Goal: Task Accomplishment & Management: Manage account settings

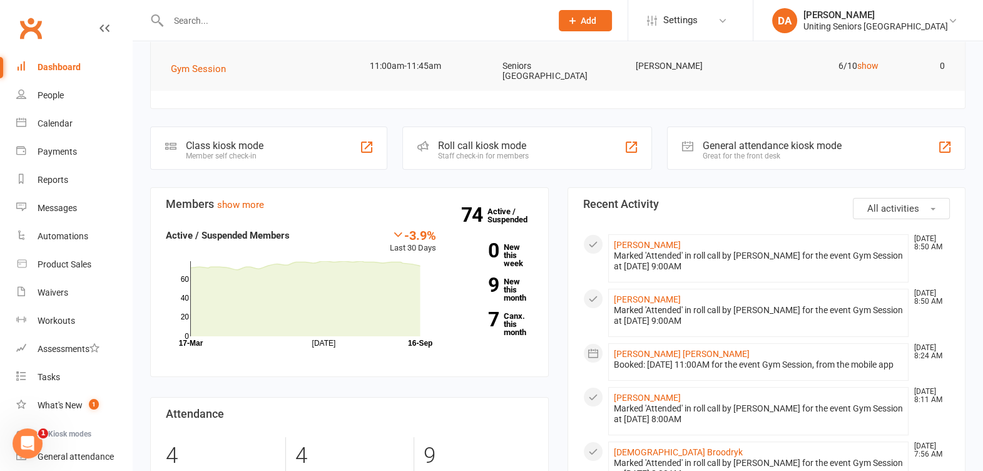
scroll to position [68, 0]
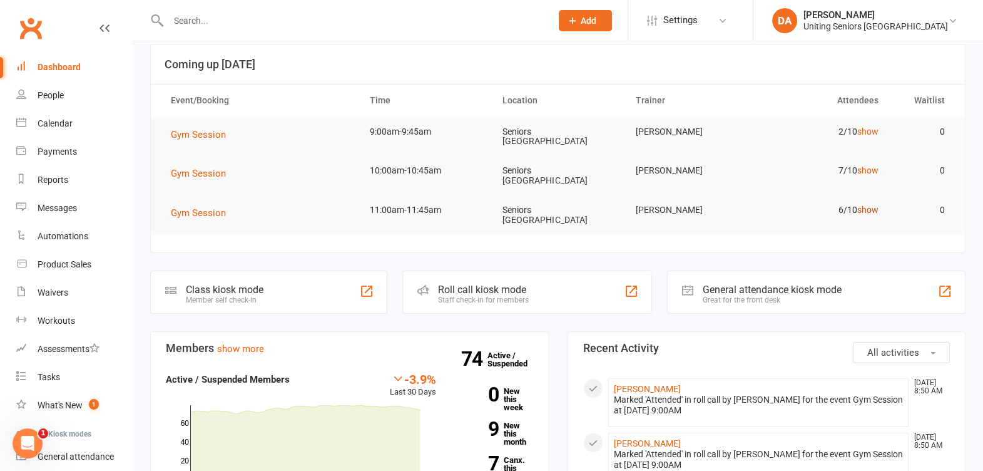
click at [873, 205] on link "show" at bounding box center [867, 210] width 21 height 10
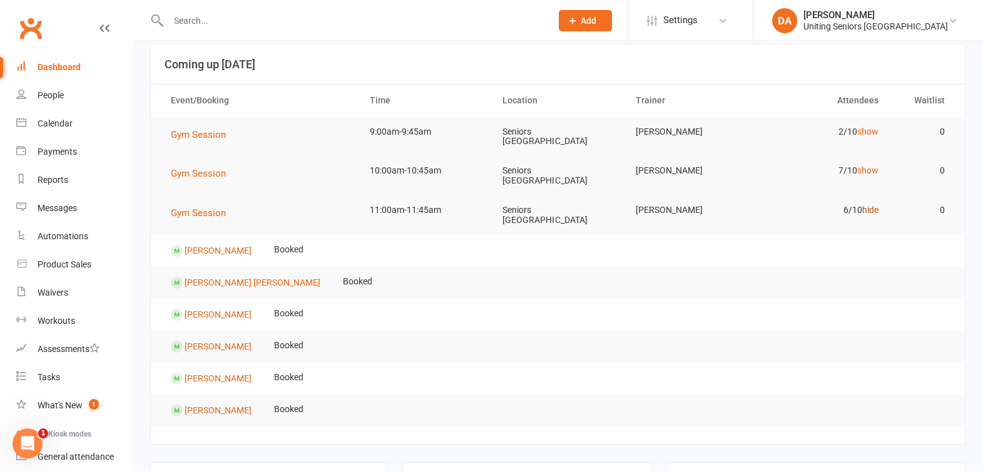
click at [873, 205] on link "hide" at bounding box center [870, 210] width 16 height 10
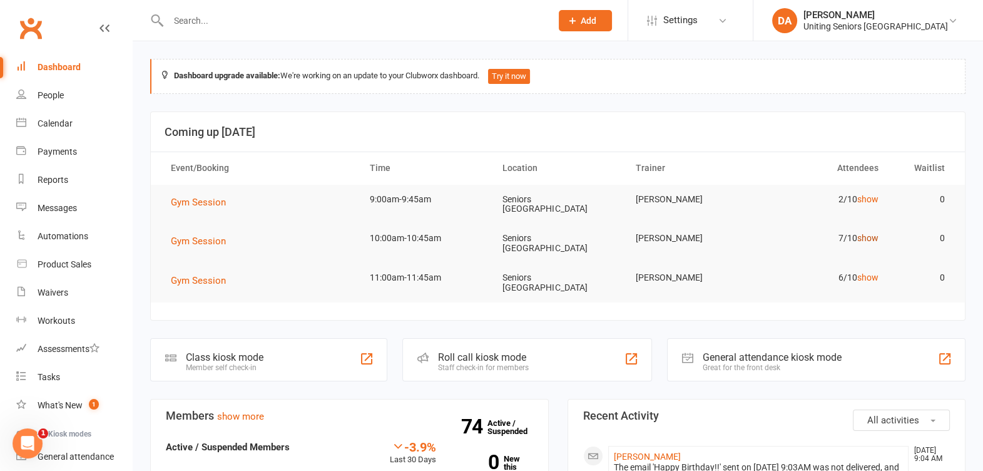
click at [865, 233] on link "show" at bounding box center [867, 238] width 21 height 10
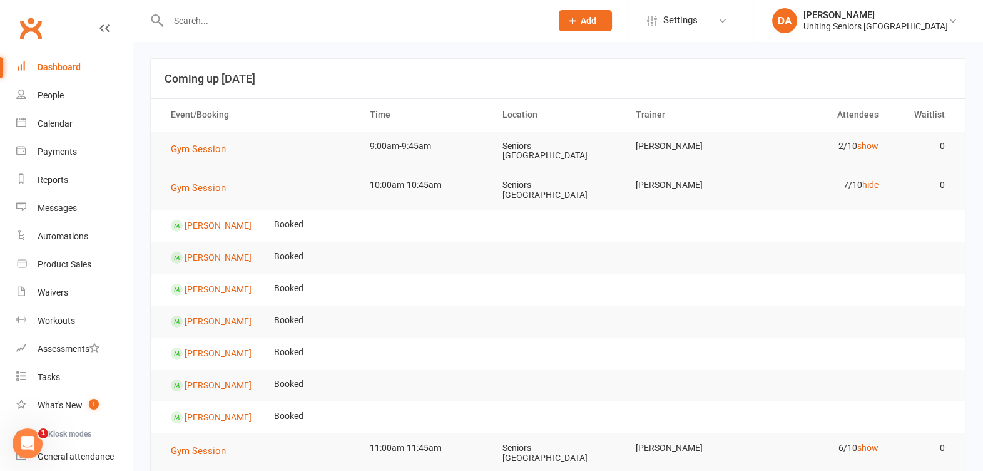
scroll to position [78, 0]
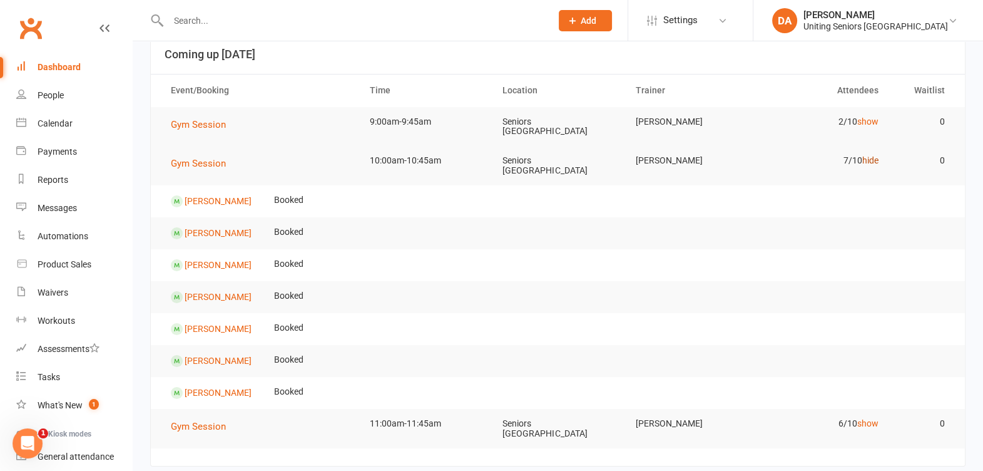
click at [870, 156] on link "hide" at bounding box center [870, 160] width 16 height 10
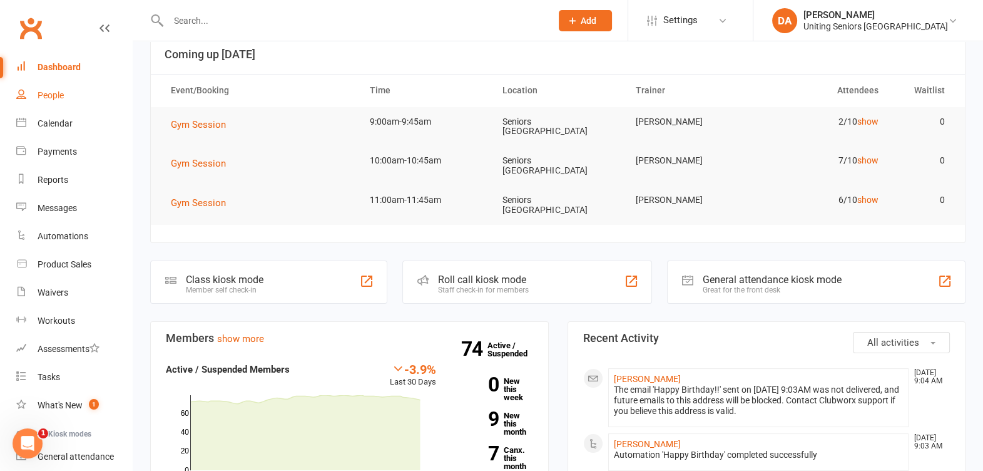
click at [63, 88] on link "People" at bounding box center [74, 95] width 116 height 28
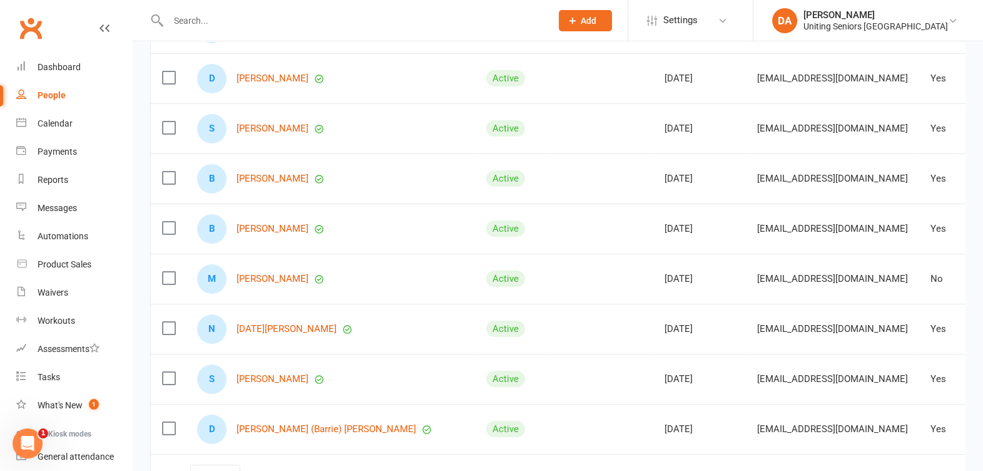
scroll to position [312, 0]
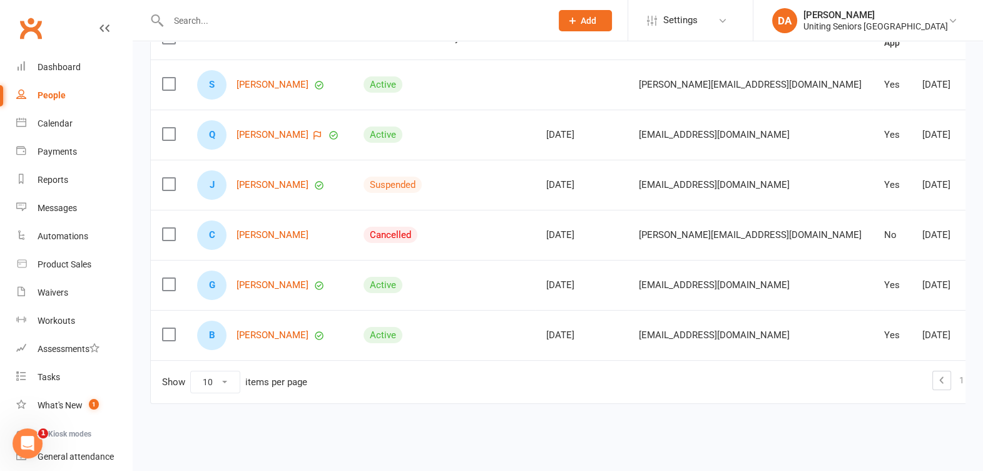
scroll to position [173, 0]
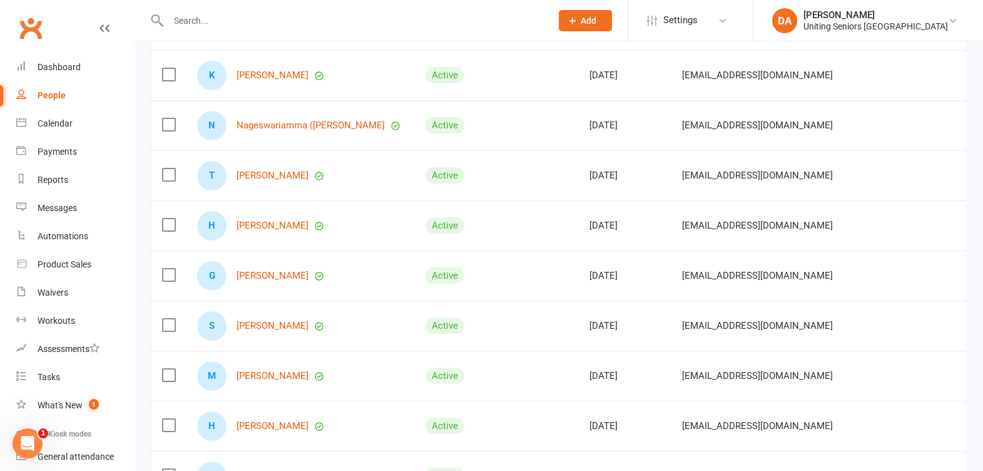
scroll to position [312, 0]
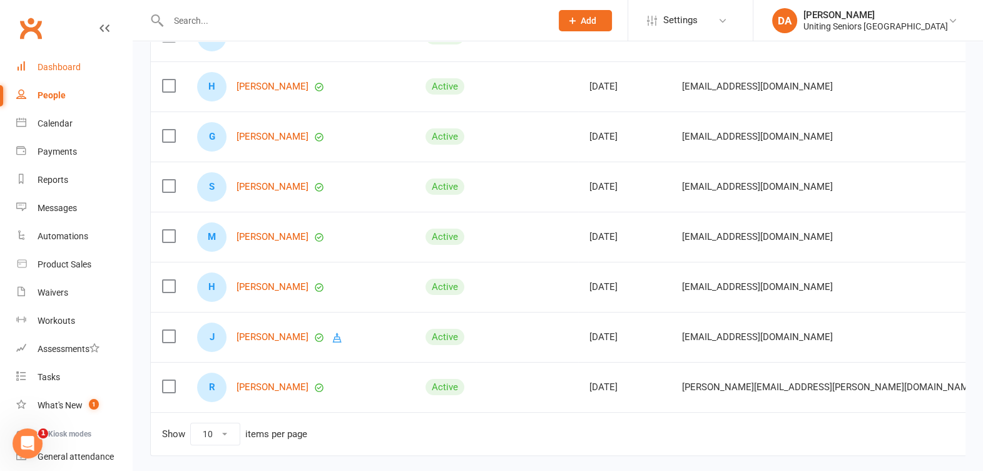
click at [56, 75] on link "Dashboard" at bounding box center [74, 67] width 116 height 28
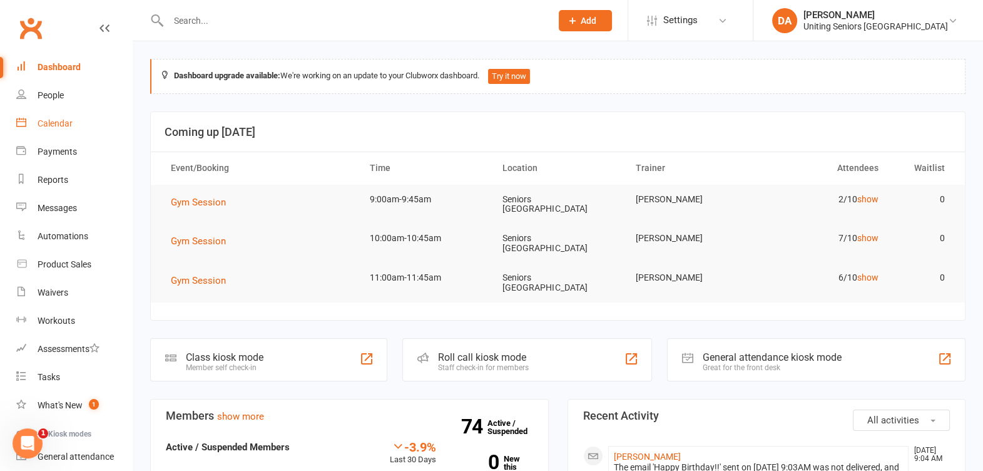
click at [45, 123] on div "Calendar" at bounding box center [55, 123] width 35 height 10
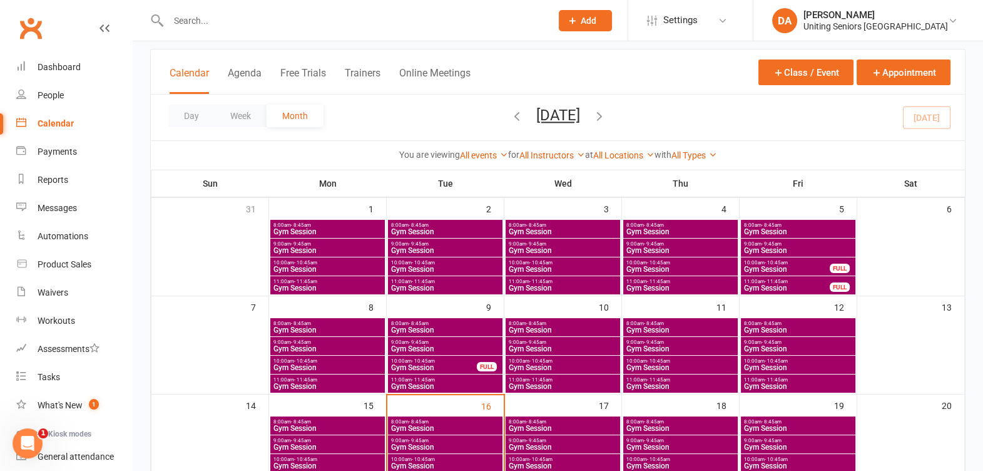
scroll to position [156, 0]
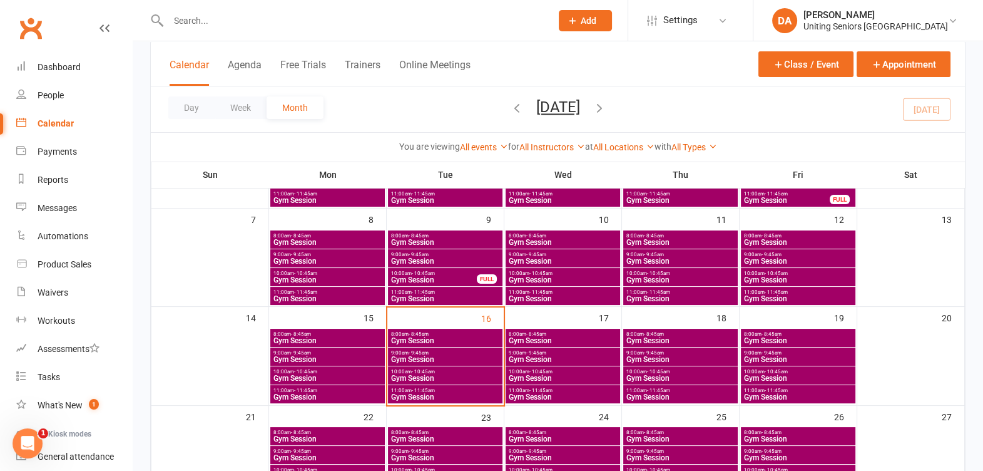
click at [580, 332] on span "8:00am - 8:45am" at bounding box center [563, 334] width 110 height 6
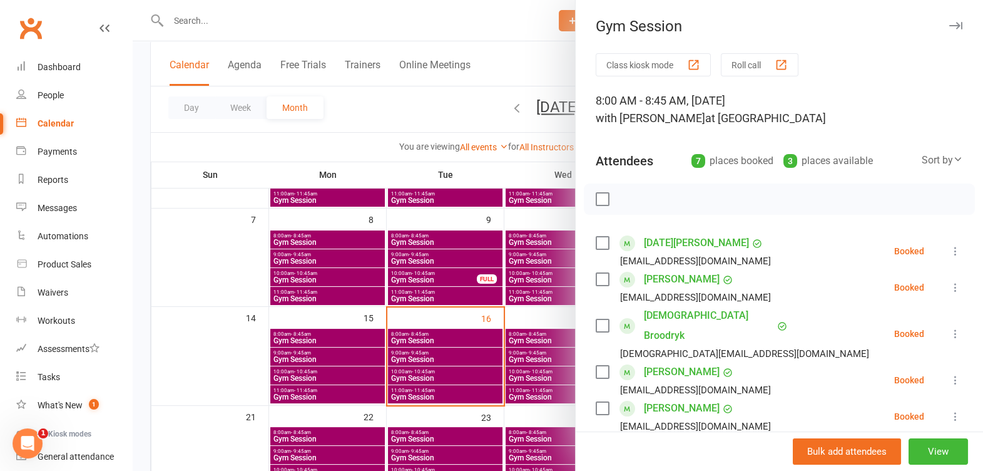
click at [949, 24] on icon "button" at bounding box center [955, 26] width 13 height 8
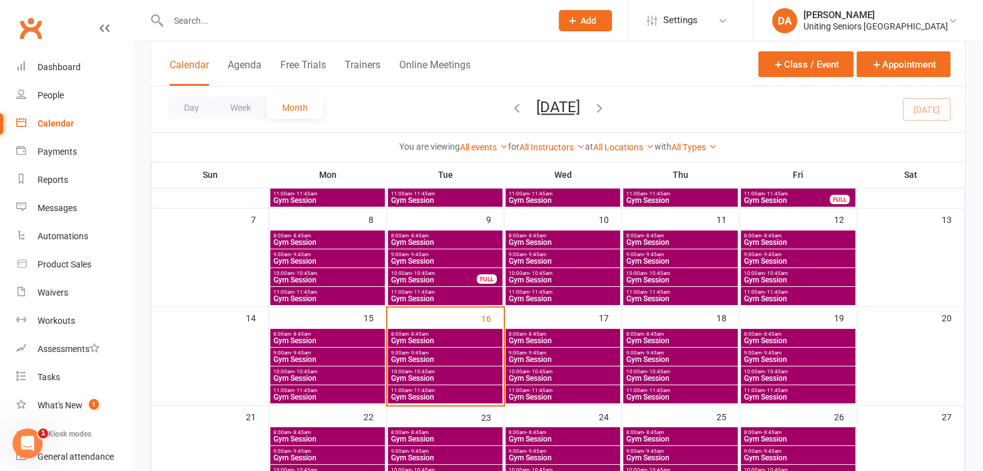
click at [569, 350] on span "9:00am - 9:45am" at bounding box center [563, 353] width 110 height 6
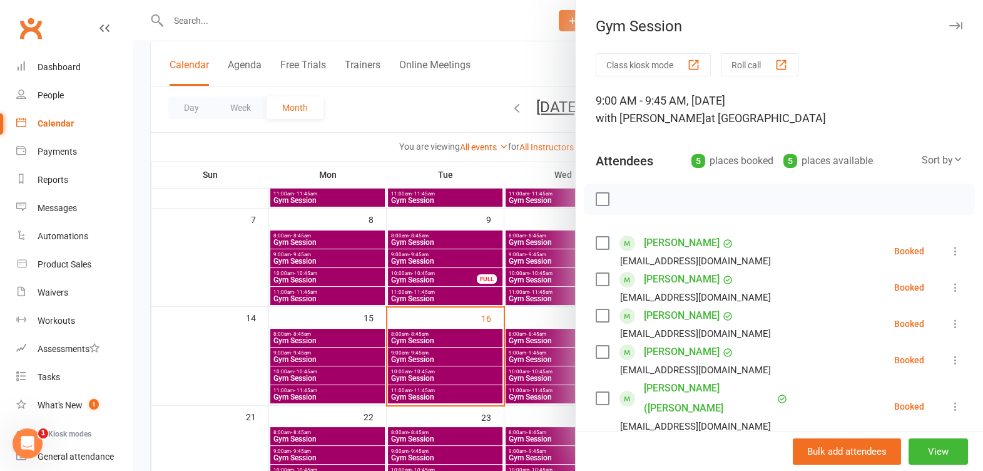
click at [949, 28] on icon "button" at bounding box center [955, 26] width 13 height 8
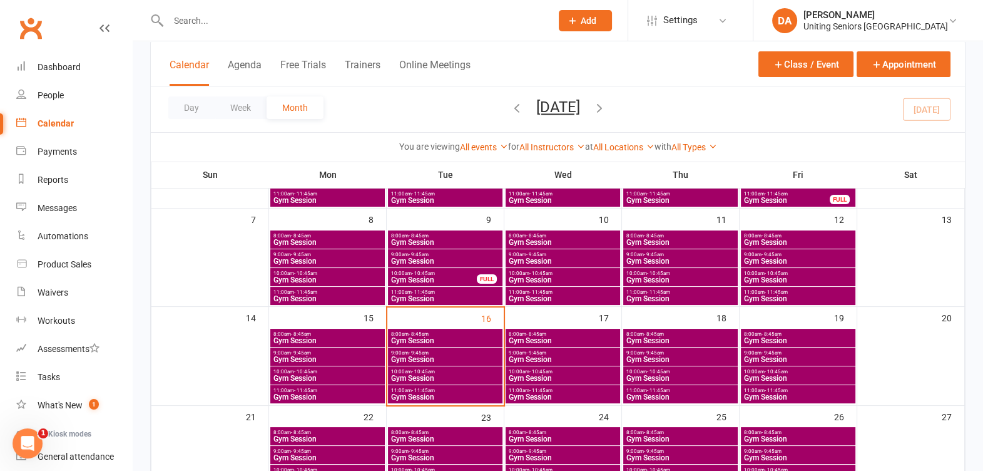
click at [590, 374] on span "Gym Session" at bounding box center [563, 378] width 110 height 8
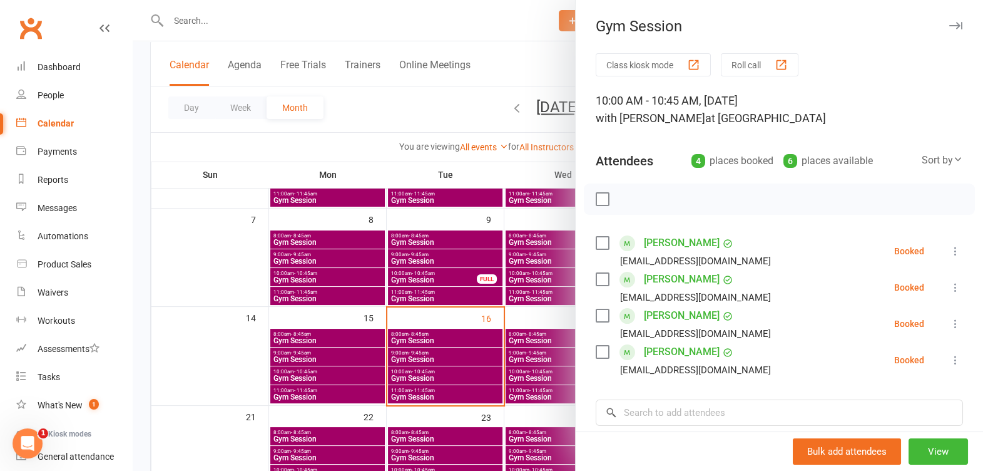
click at [949, 23] on icon "button" at bounding box center [955, 26] width 13 height 8
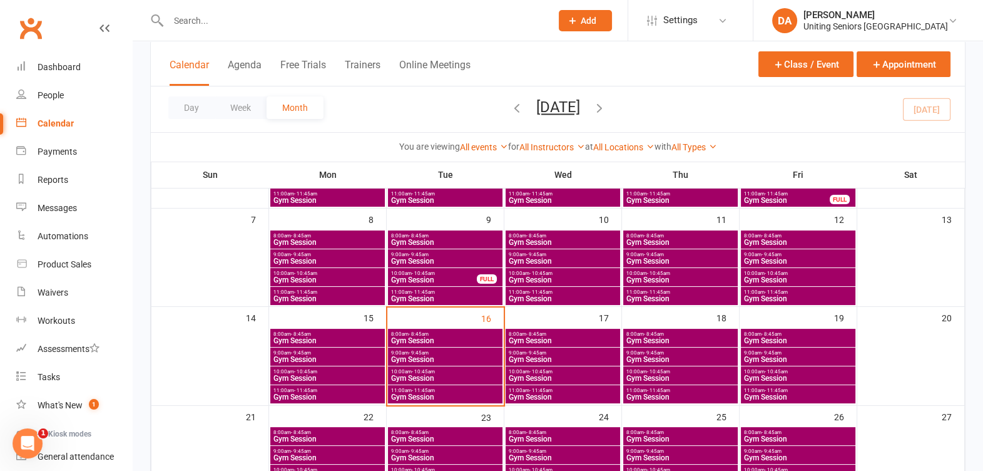
click at [595, 389] on span "11:00am - 11:45am" at bounding box center [563, 390] width 110 height 6
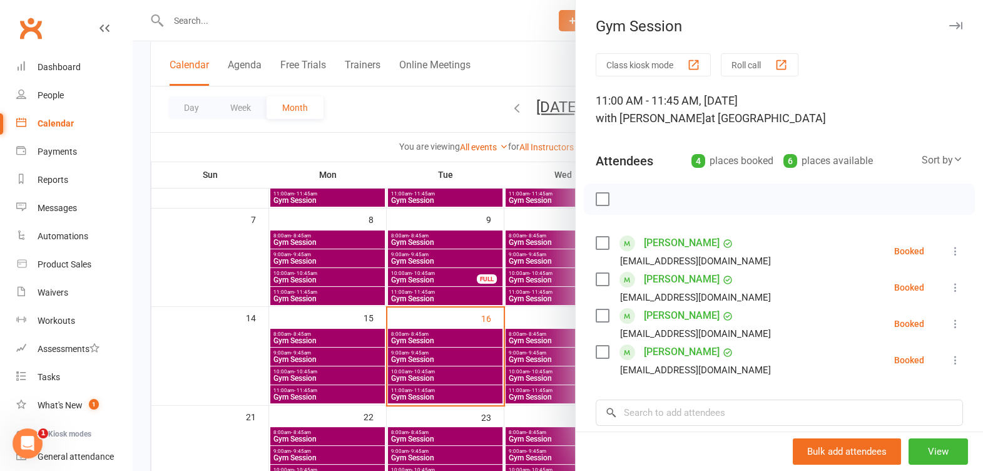
click at [948, 21] on button "button" at bounding box center [955, 25] width 15 height 15
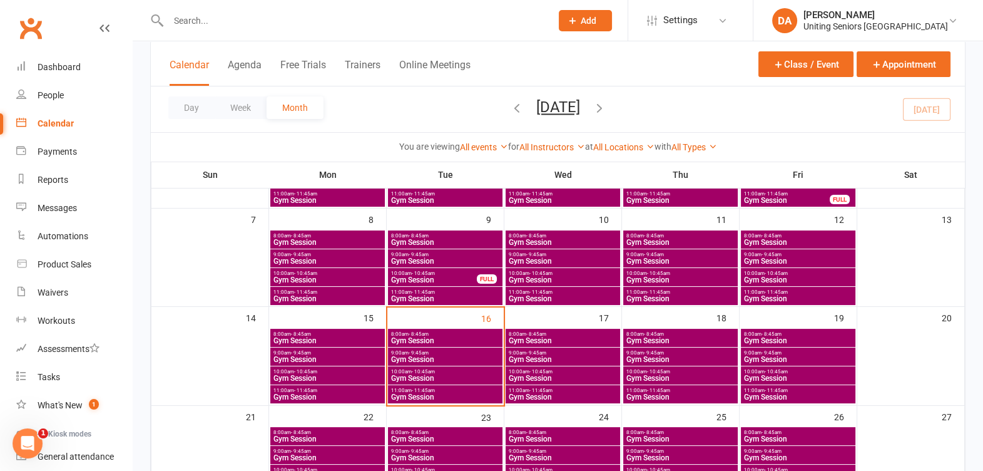
click at [703, 387] on span "11:00am - 11:45am" at bounding box center [681, 390] width 110 height 6
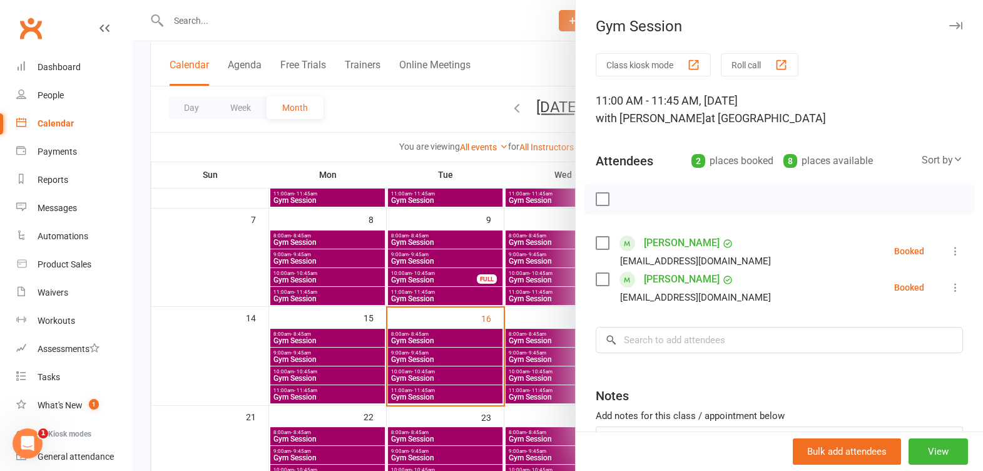
click at [948, 19] on button "button" at bounding box center [955, 25] width 15 height 15
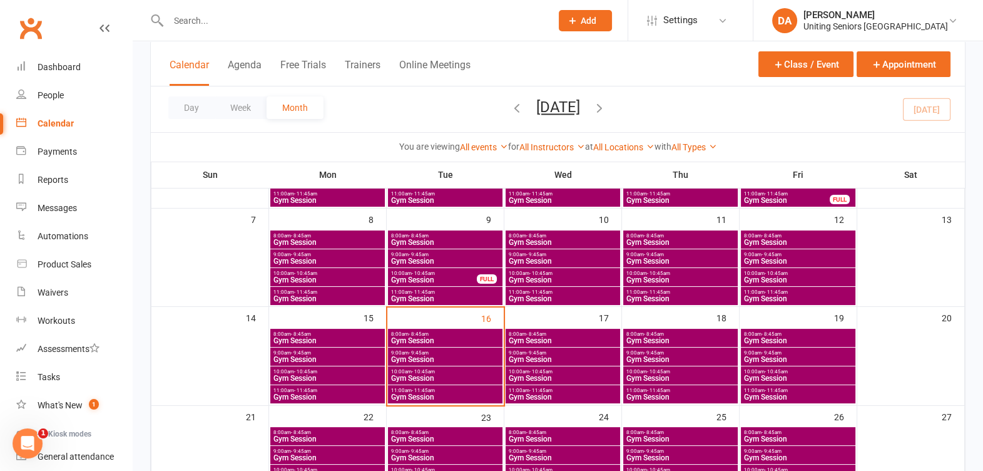
click at [723, 374] on span "Gym Session" at bounding box center [681, 378] width 110 height 8
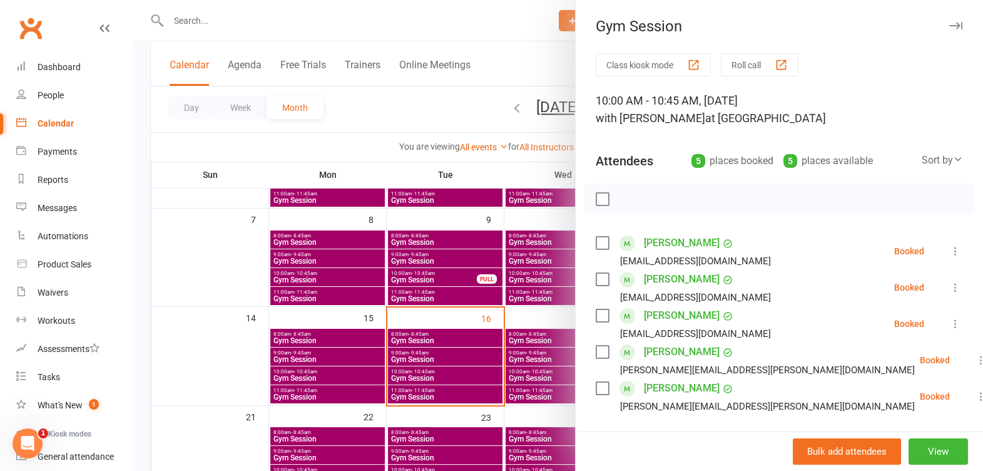
click at [948, 19] on button "button" at bounding box center [955, 25] width 15 height 15
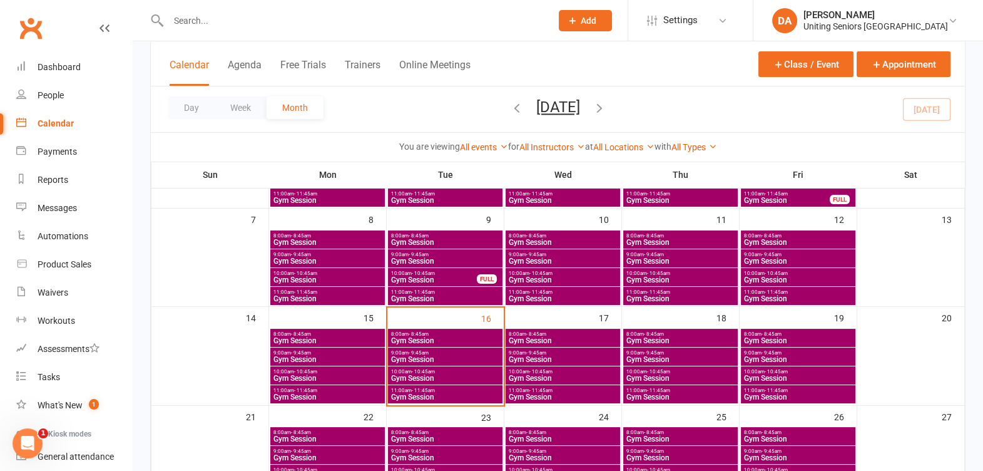
click at [705, 352] on span "9:00am - 9:45am" at bounding box center [681, 353] width 110 height 6
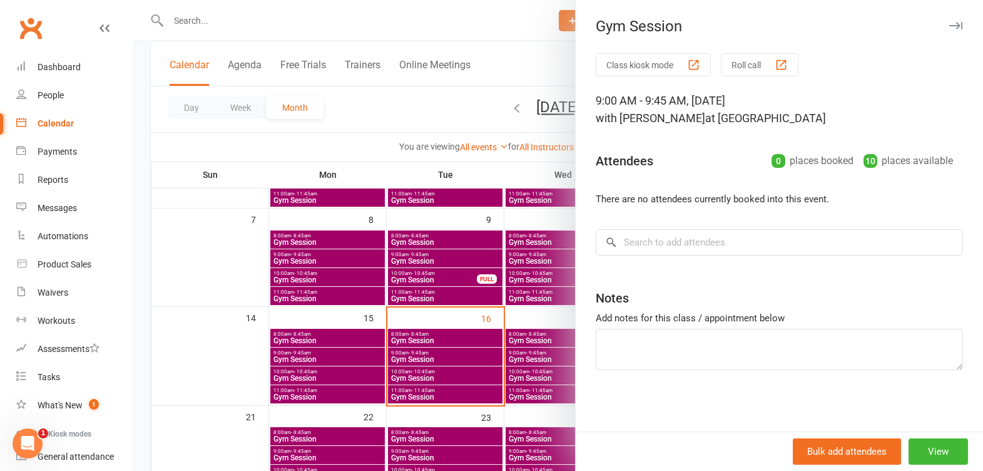
click at [948, 19] on button "button" at bounding box center [955, 25] width 15 height 15
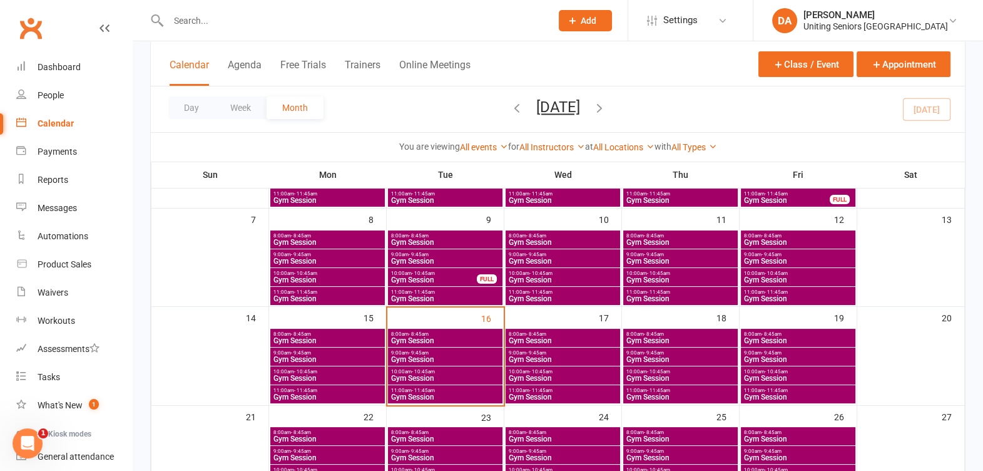
click at [708, 335] on span "8:00am - 8:45am" at bounding box center [681, 334] width 110 height 6
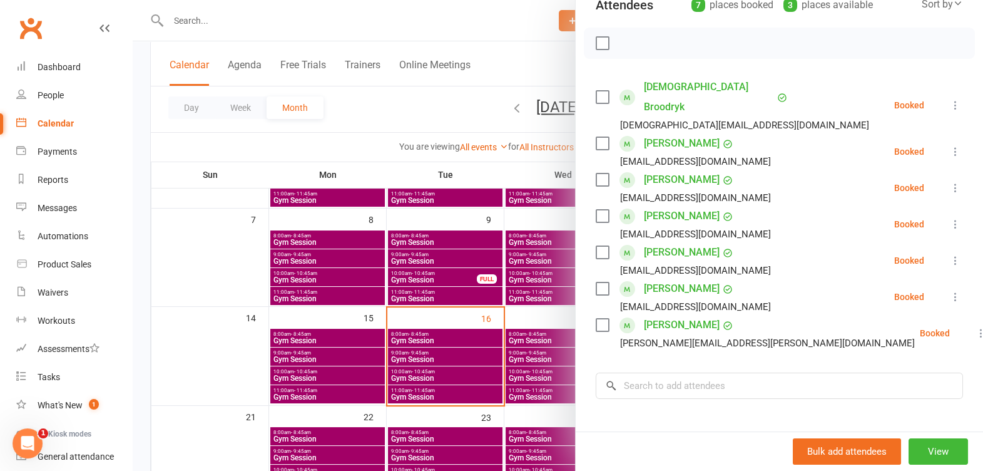
scroll to position [0, 0]
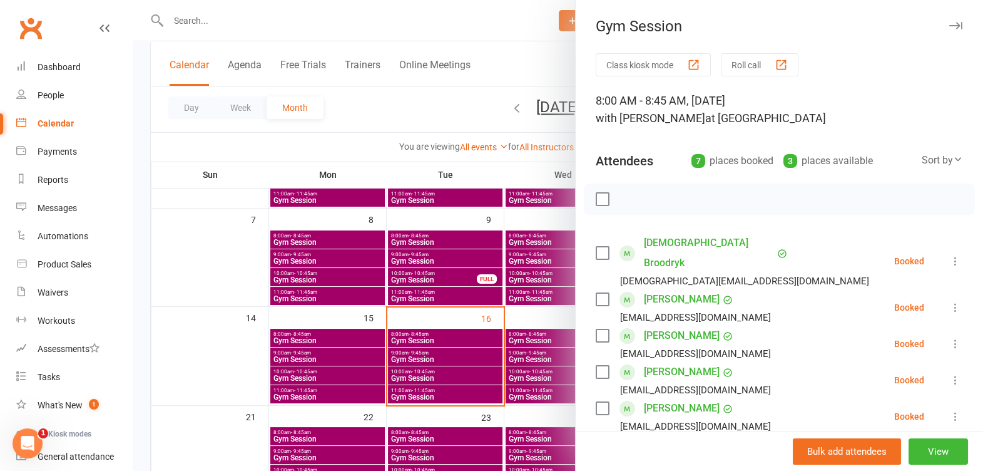
click at [948, 19] on button "button" at bounding box center [955, 25] width 15 height 15
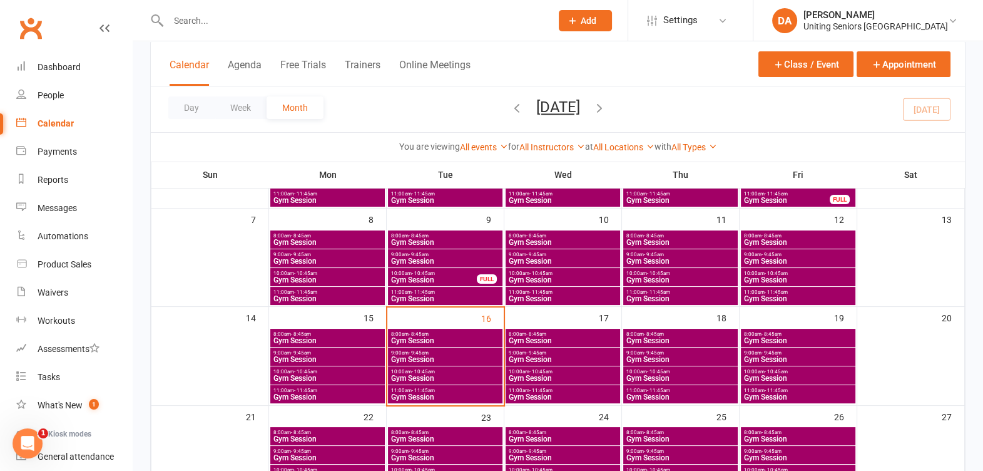
click at [843, 332] on span "8:00am - 8:45am" at bounding box center [798, 334] width 110 height 6
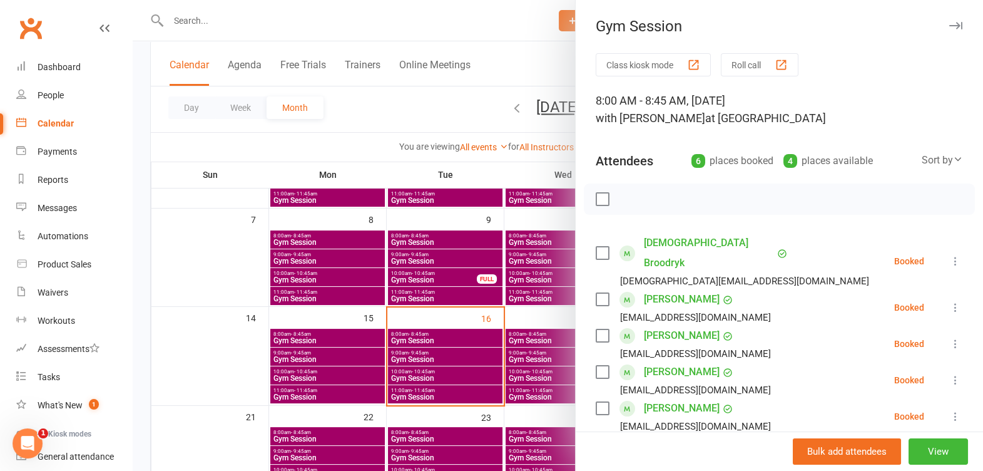
click at [949, 25] on icon "button" at bounding box center [955, 26] width 13 height 8
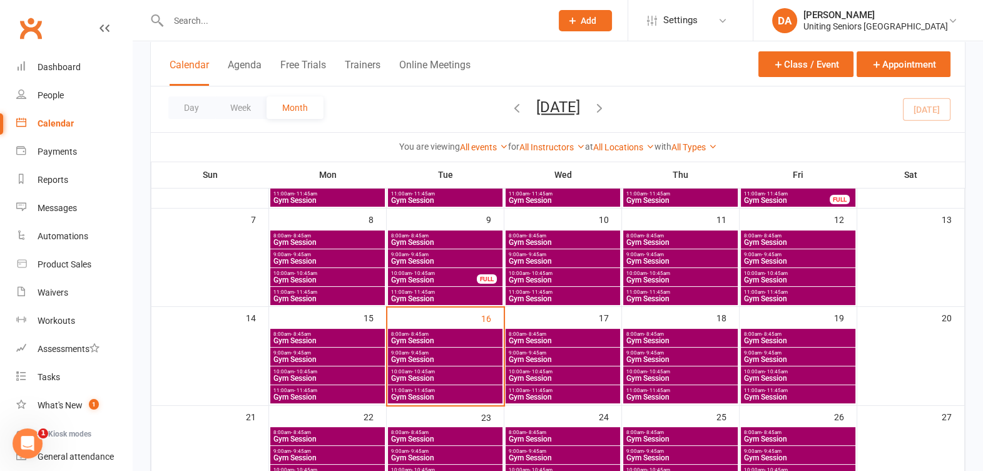
click at [797, 352] on span "9:00am - 9:45am" at bounding box center [798, 353] width 110 height 6
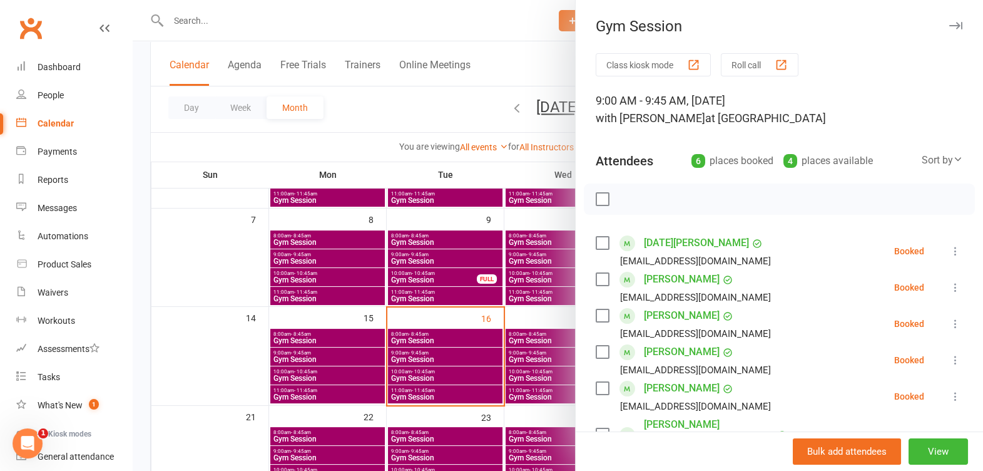
click at [949, 22] on icon "button" at bounding box center [955, 26] width 13 height 8
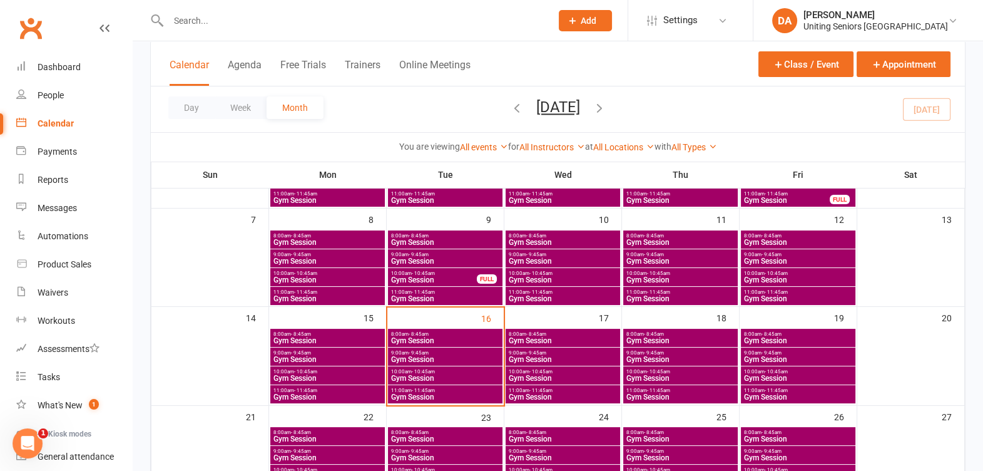
click at [779, 369] on span "- 10:45am" at bounding box center [776, 372] width 23 height 6
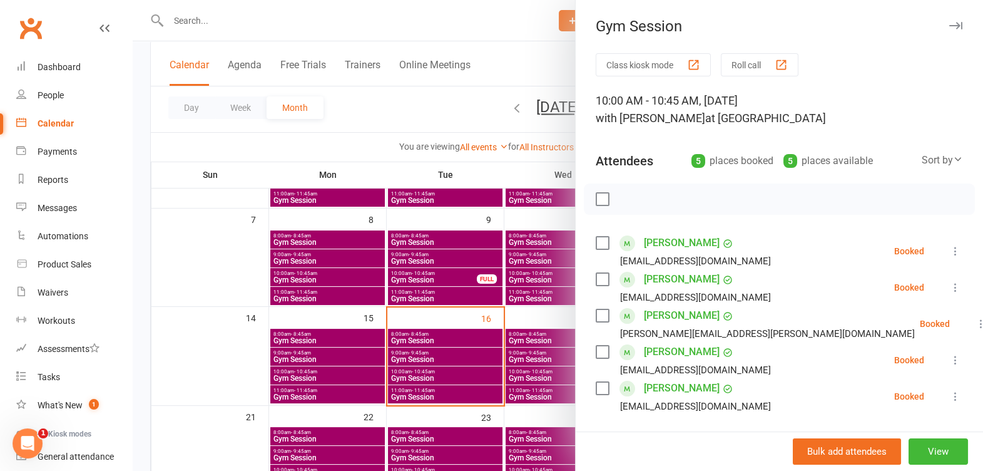
click at [949, 24] on icon "button" at bounding box center [955, 26] width 13 height 8
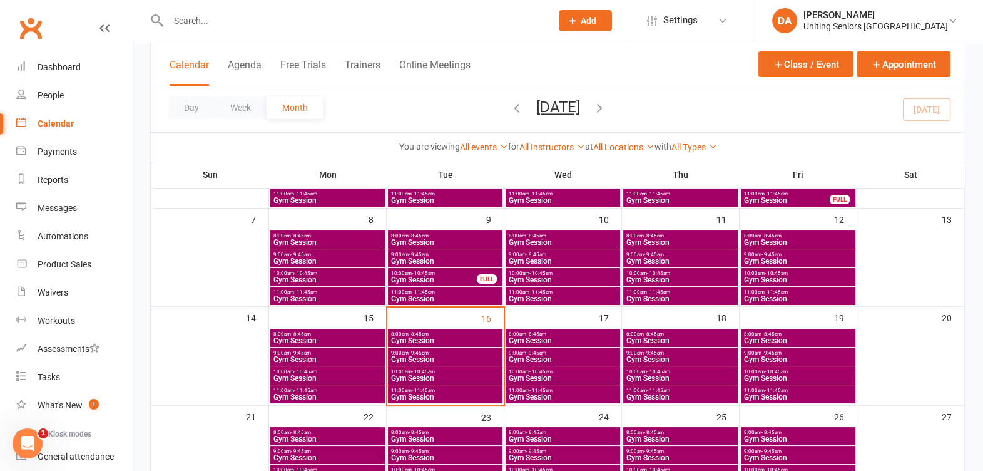
click at [799, 387] on span "11:00am - 11:45am" at bounding box center [798, 390] width 110 height 6
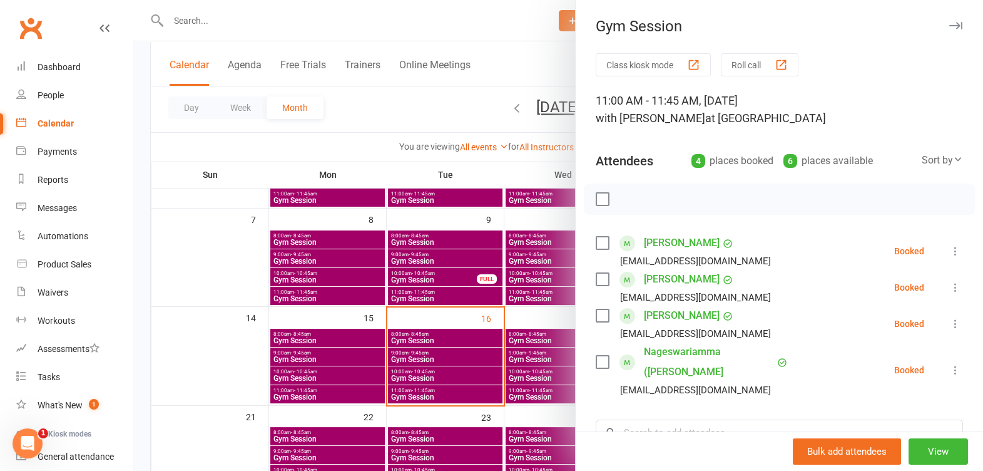
click at [949, 26] on icon "button" at bounding box center [955, 26] width 13 height 8
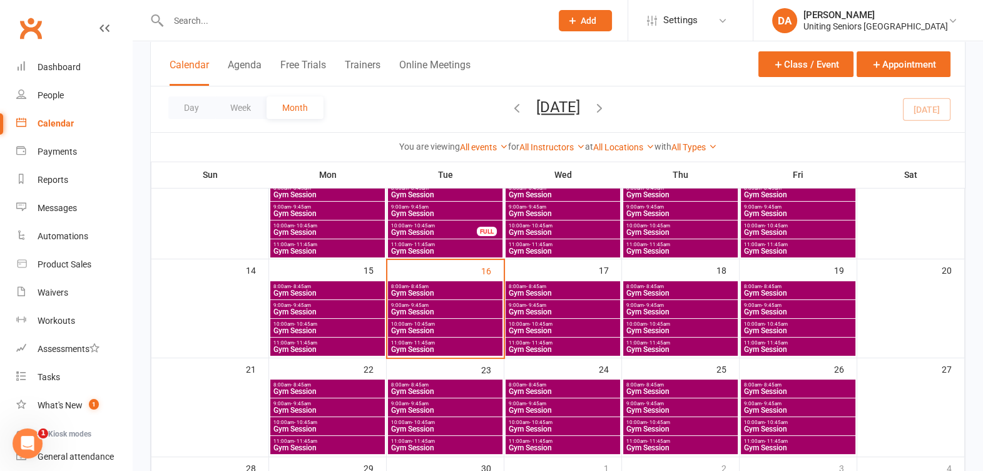
scroll to position [235, 0]
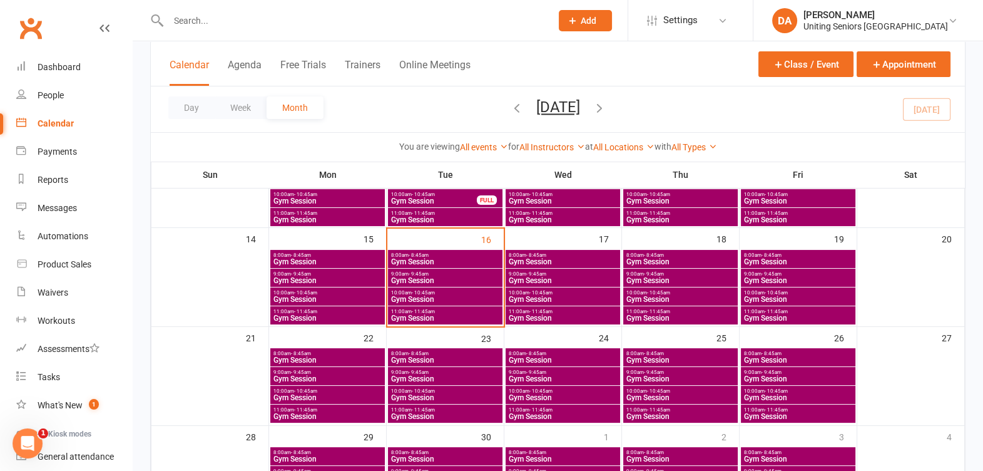
click at [455, 410] on span "11:00am - 11:45am" at bounding box center [446, 410] width 110 height 6
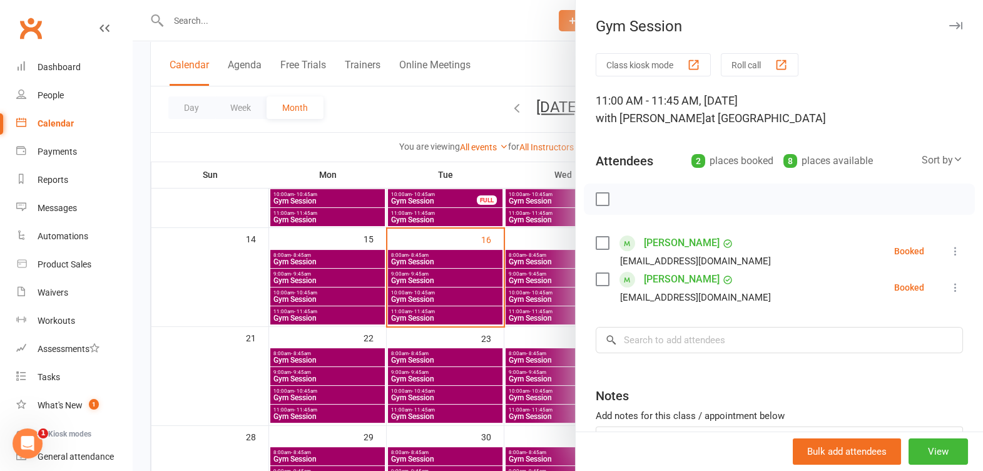
click at [949, 23] on icon "button" at bounding box center [955, 26] width 13 height 8
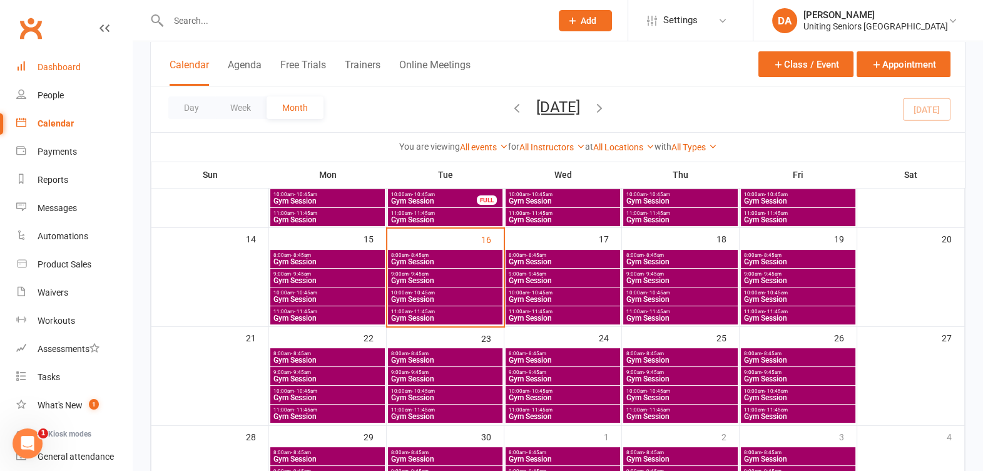
click at [49, 54] on link "Dashboard" at bounding box center [74, 67] width 116 height 28
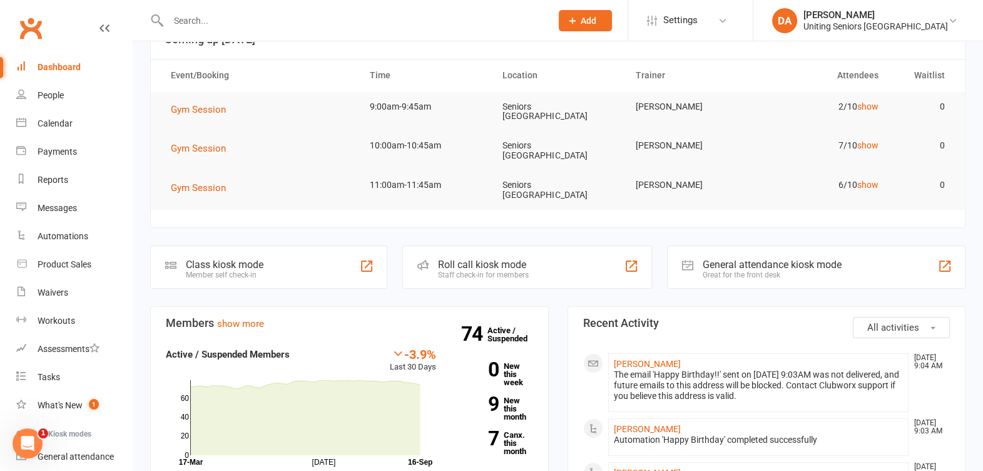
scroll to position [78, 0]
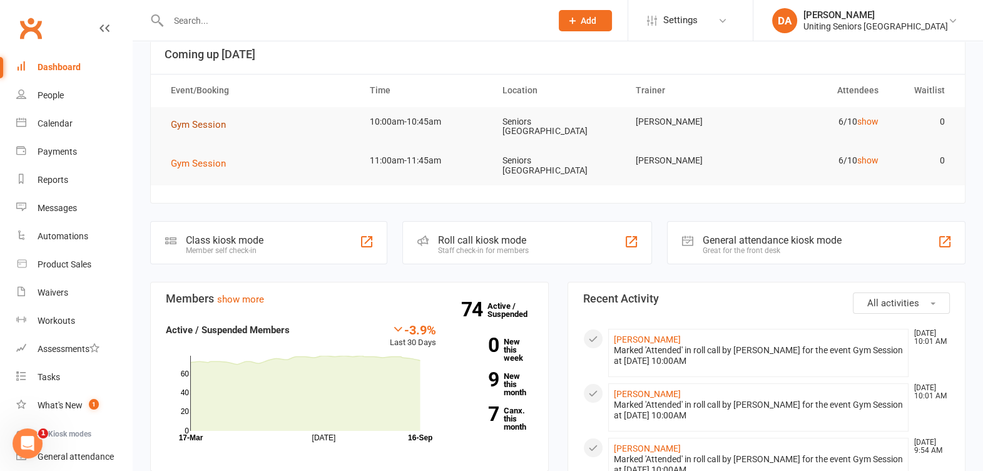
click at [178, 128] on span "Gym Session" at bounding box center [198, 124] width 55 height 11
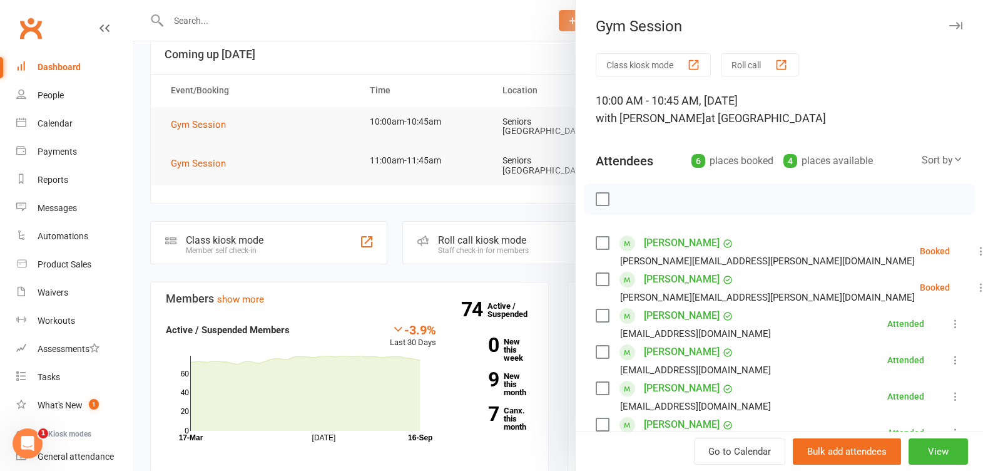
click at [948, 20] on button "button" at bounding box center [955, 25] width 15 height 15
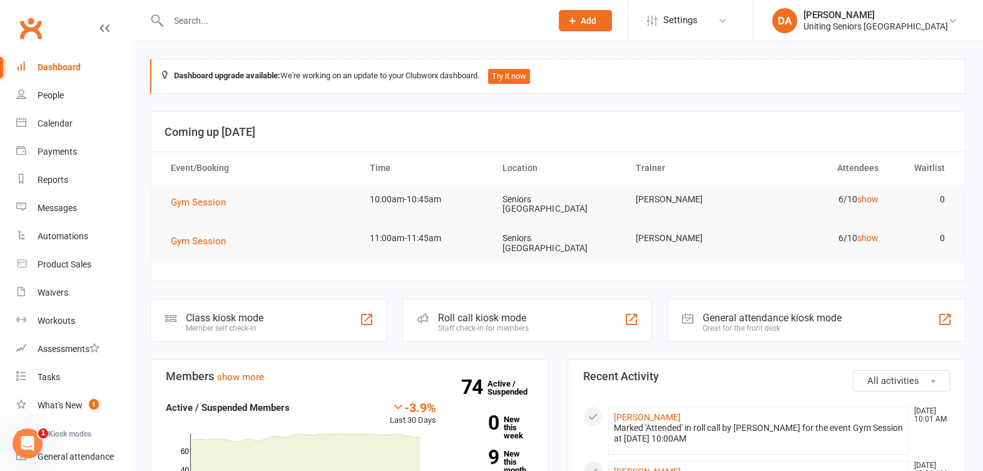
click at [867, 227] on td "6/10 show" at bounding box center [823, 237] width 133 height 29
click at [867, 233] on link "show" at bounding box center [867, 238] width 21 height 10
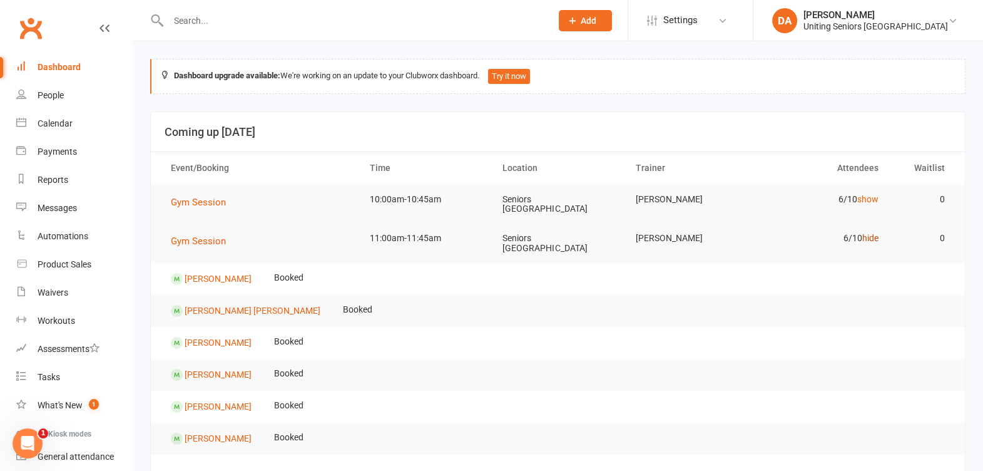
click at [867, 233] on link "hide" at bounding box center [870, 238] width 16 height 10
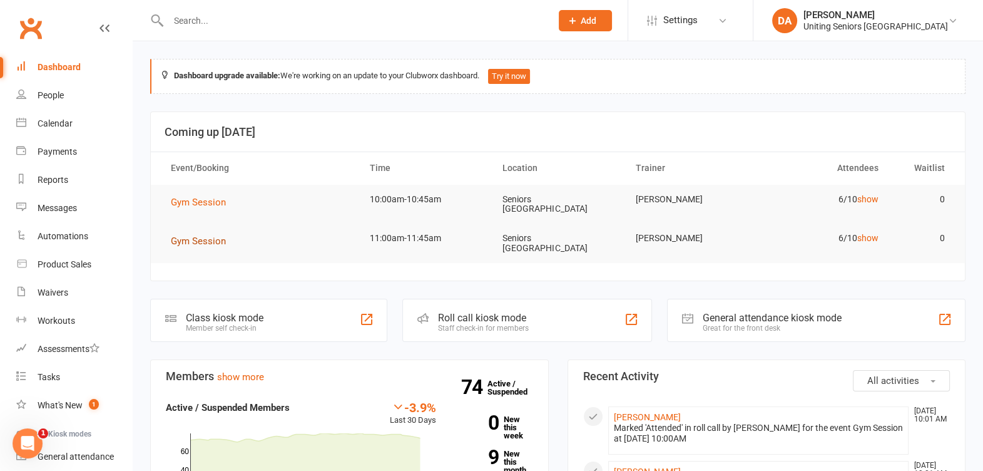
click at [186, 235] on span "Gym Session" at bounding box center [198, 240] width 55 height 11
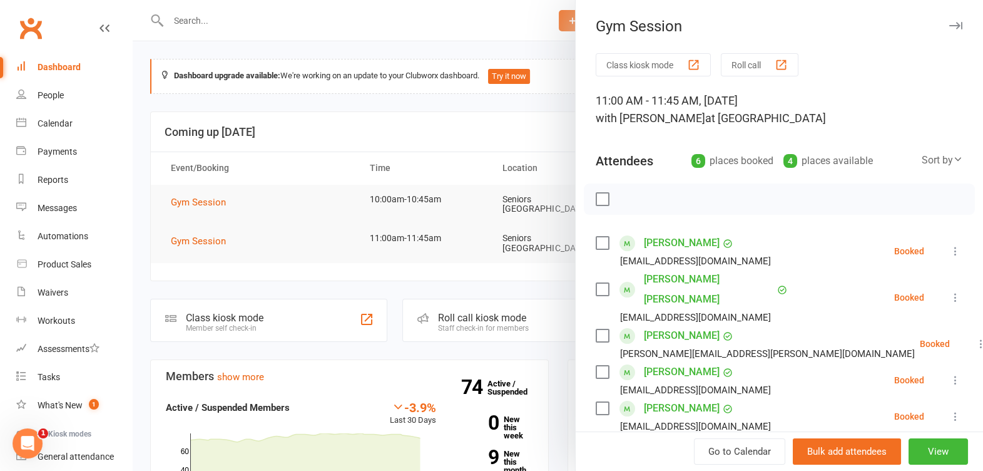
scroll to position [78, 0]
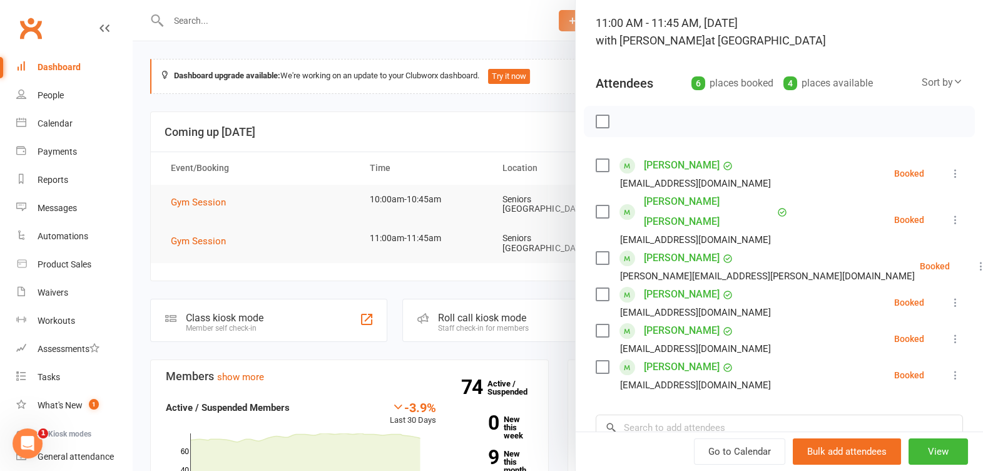
click at [949, 369] on icon at bounding box center [955, 375] width 13 height 13
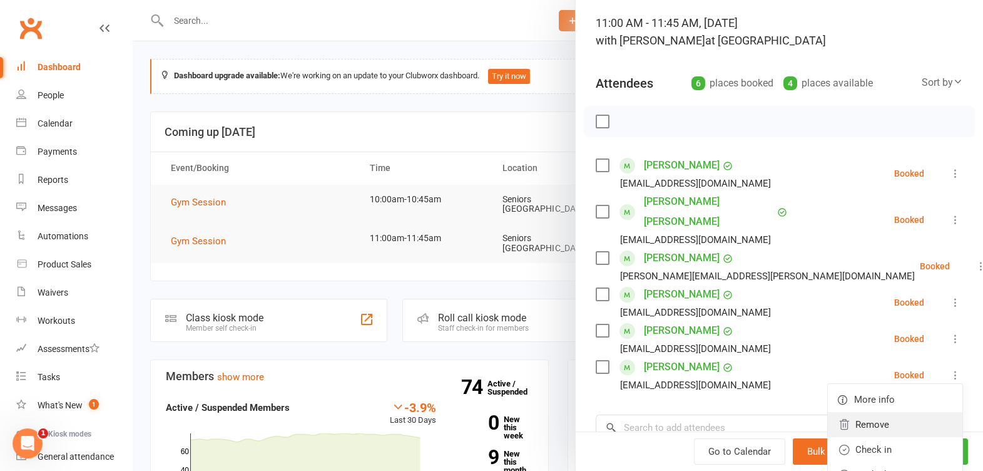
click at [914, 412] on link "Remove" at bounding box center [895, 424] width 135 height 25
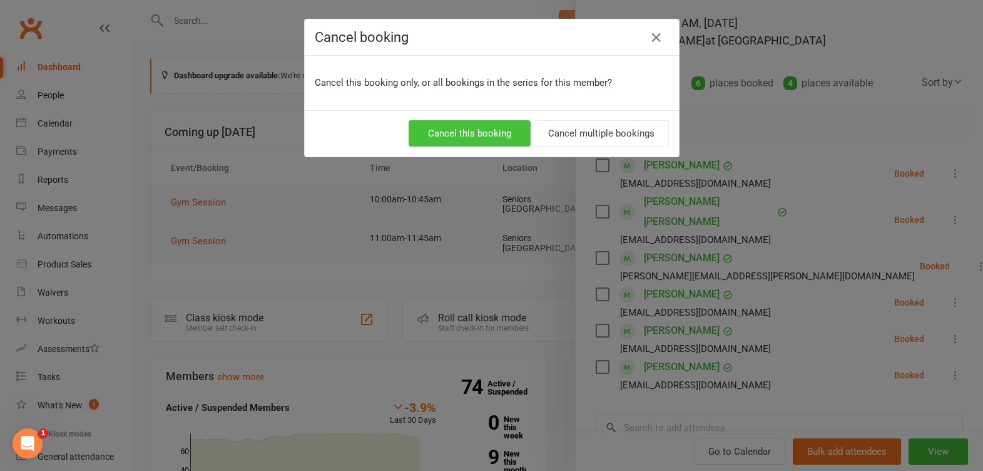
click at [503, 131] on button "Cancel this booking" at bounding box center [470, 133] width 122 height 26
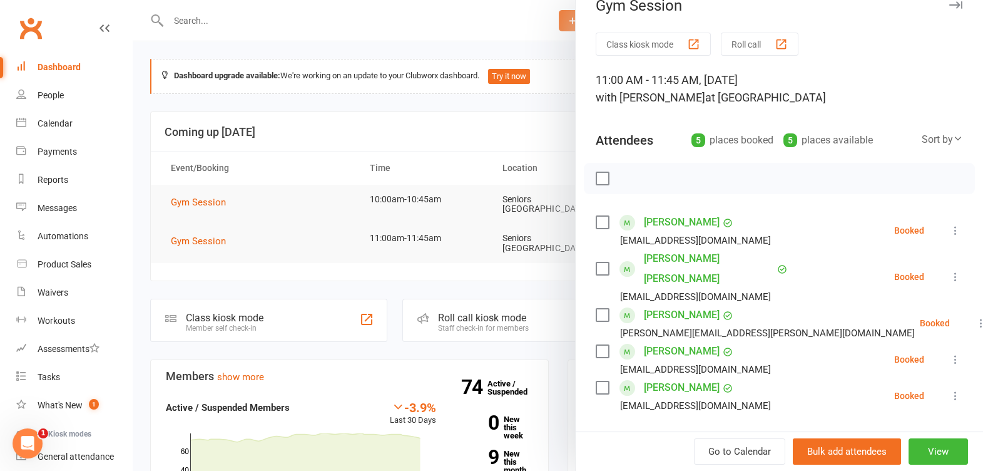
scroll to position [0, 0]
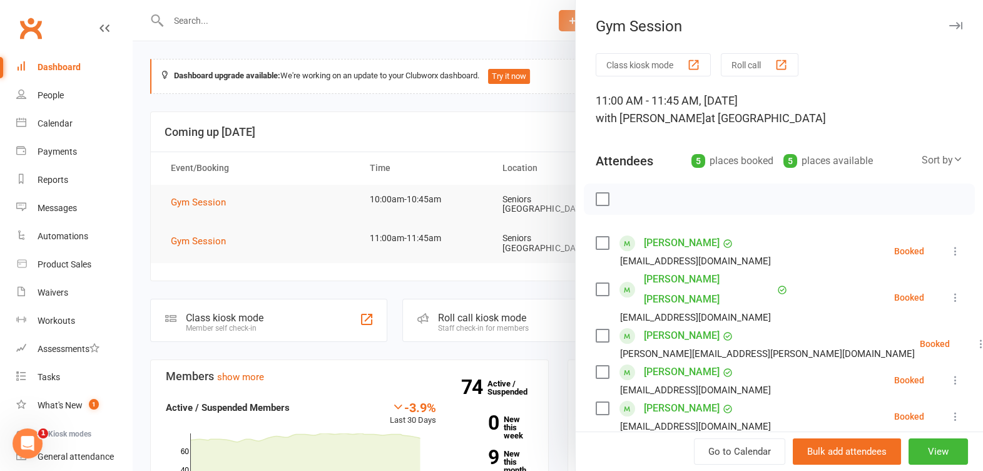
click at [949, 28] on icon "button" at bounding box center [955, 26] width 13 height 8
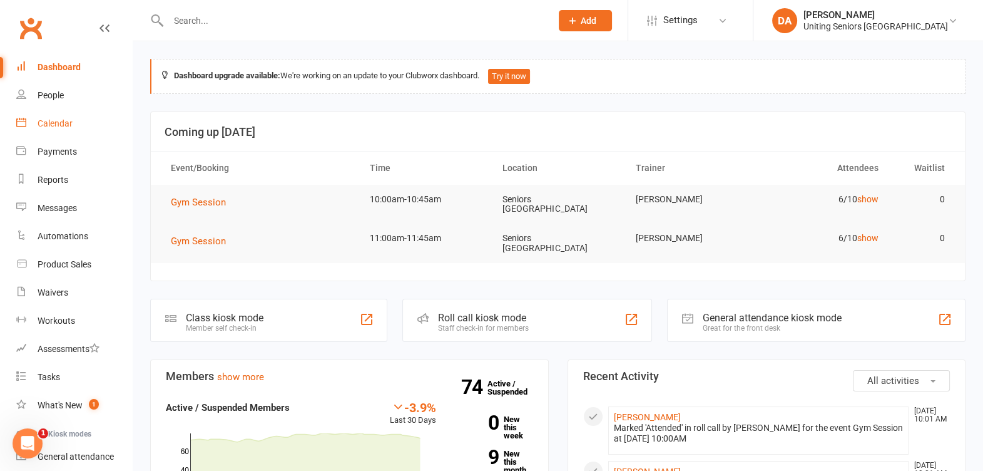
click at [49, 121] on div "Calendar" at bounding box center [55, 123] width 35 height 10
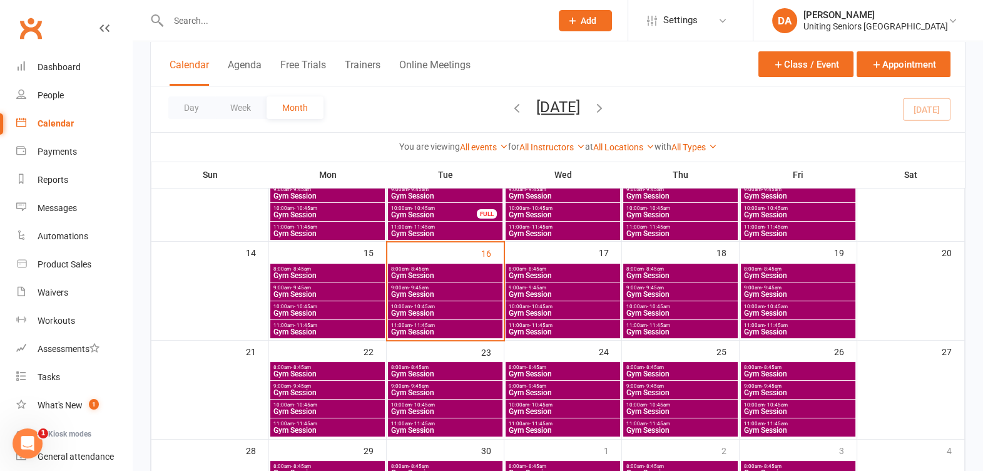
scroll to position [235, 0]
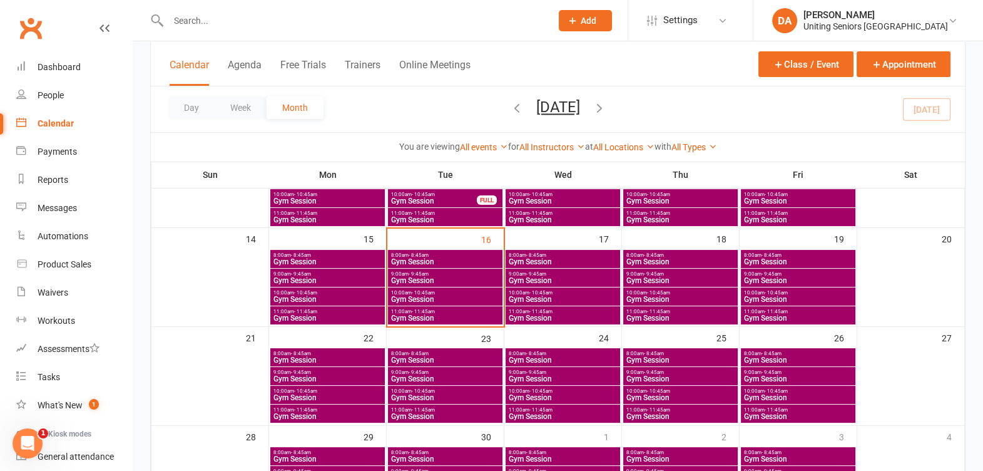
click at [558, 408] on span "11:00am - 11:45am" at bounding box center [563, 410] width 110 height 6
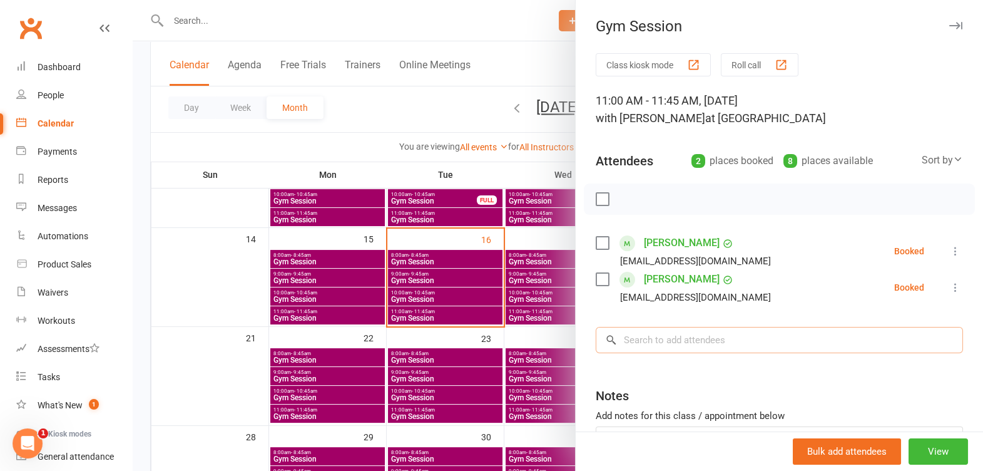
click at [663, 351] on input "search" at bounding box center [779, 340] width 367 height 26
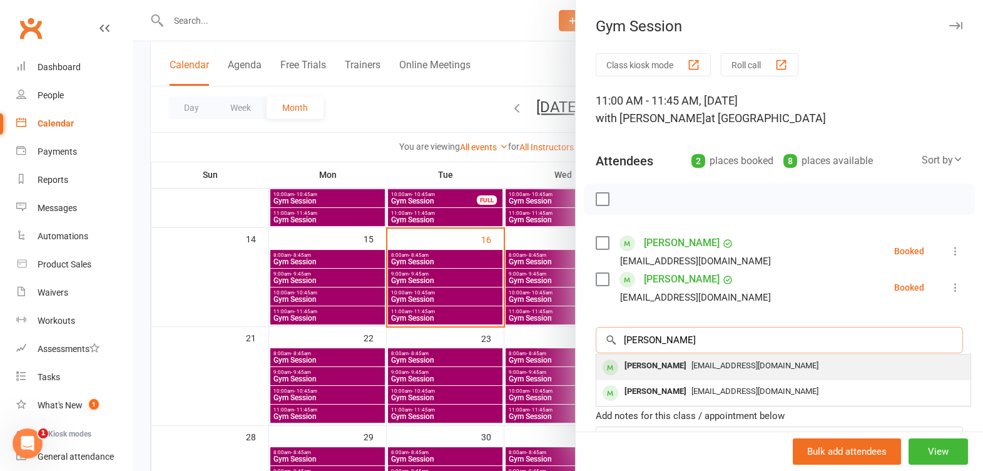
type input "helen sealy"
click at [663, 370] on div "[PERSON_NAME]" at bounding box center [656, 366] width 72 height 18
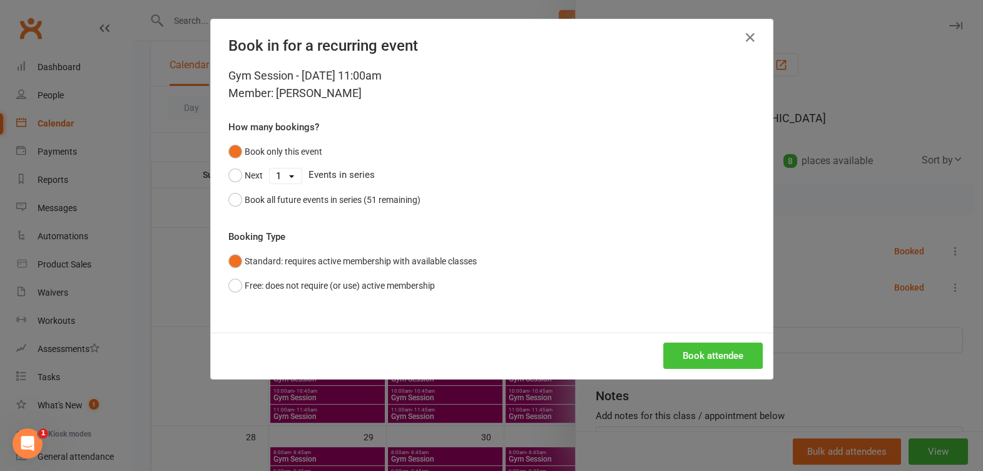
click at [677, 359] on button "Book attendee" at bounding box center [713, 355] width 100 height 26
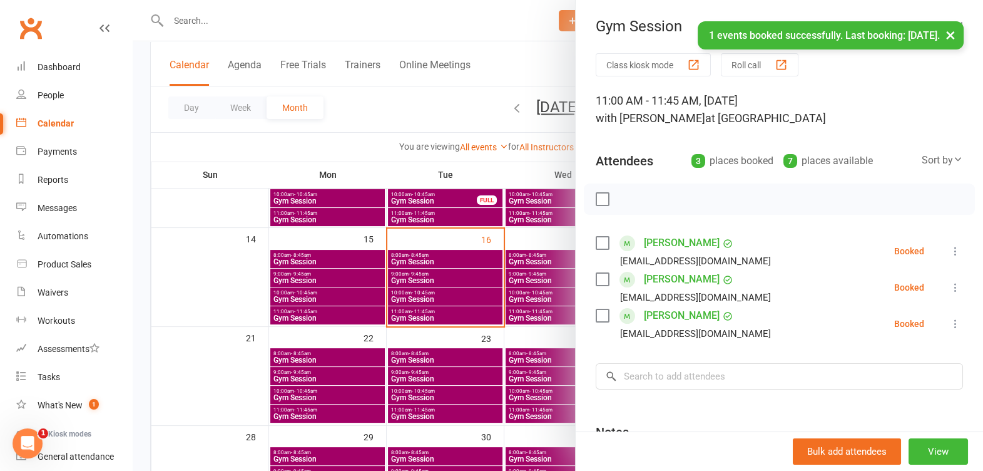
click at [947, 36] on button "×" at bounding box center [950, 34] width 23 height 27
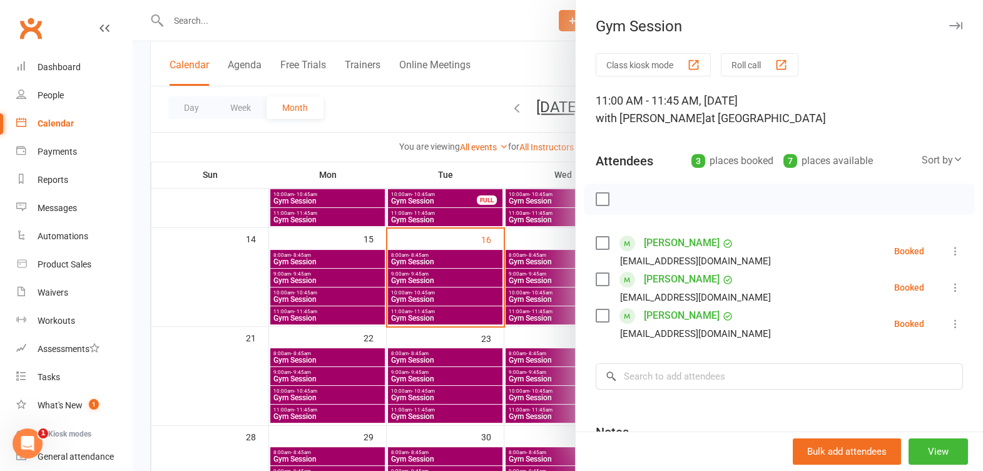
click at [949, 23] on icon "button" at bounding box center [955, 26] width 13 height 8
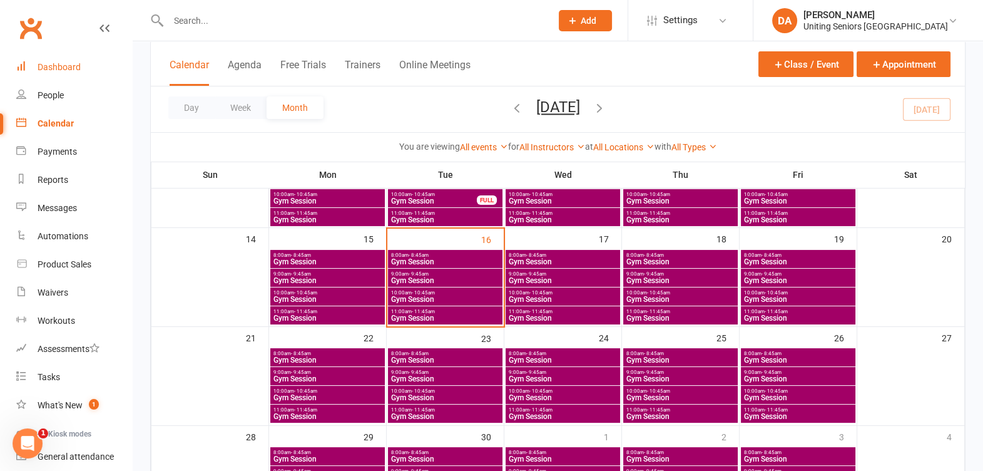
click at [64, 68] on div "Dashboard" at bounding box center [59, 67] width 43 height 10
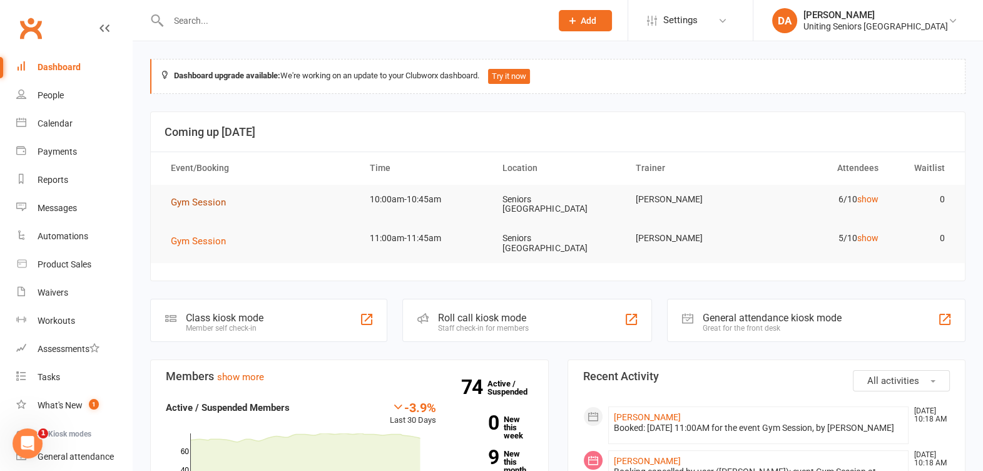
click at [206, 197] on span "Gym Session" at bounding box center [198, 202] width 55 height 11
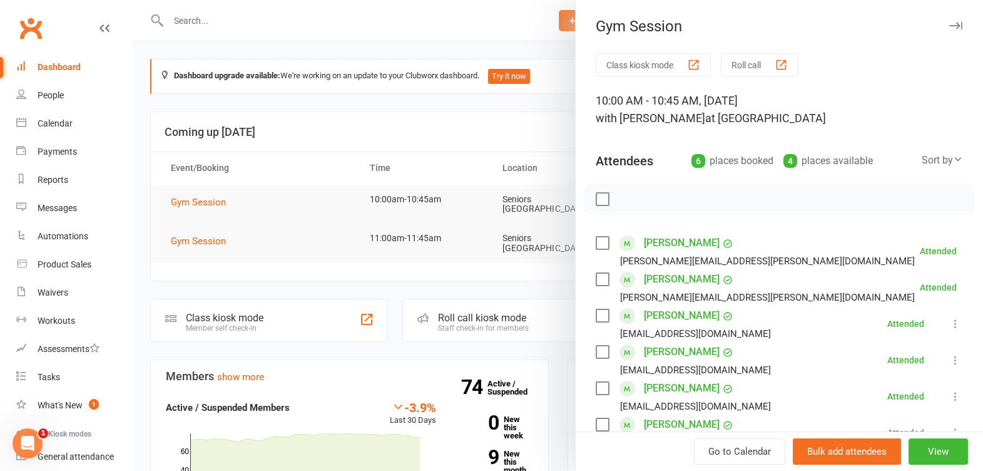
click at [949, 25] on icon "button" at bounding box center [955, 26] width 13 height 8
